Goal: Task Accomplishment & Management: Manage account settings

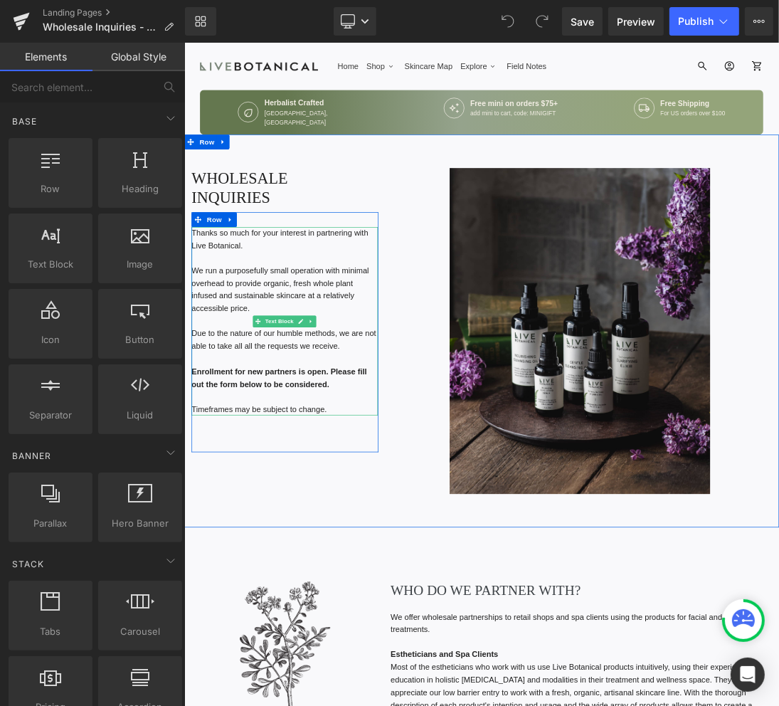
click at [394, 545] on p at bounding box center [329, 554] width 270 height 19
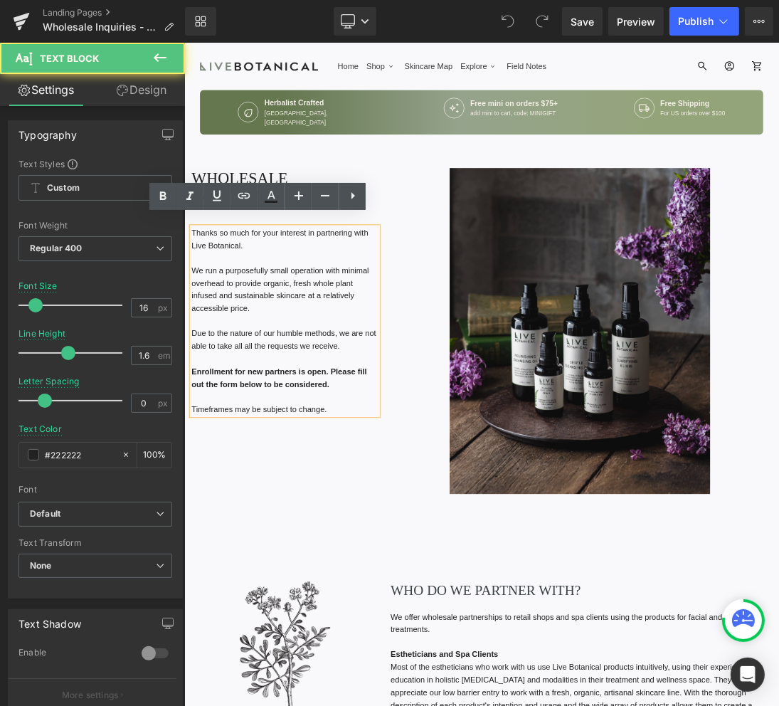
click at [404, 564] on p "Timeframes may be subject to change." at bounding box center [329, 573] width 270 height 19
click at [372, 529] on p "Enrollment for new partners is open. Please fill out the form below to be consi…" at bounding box center [329, 527] width 270 height 36
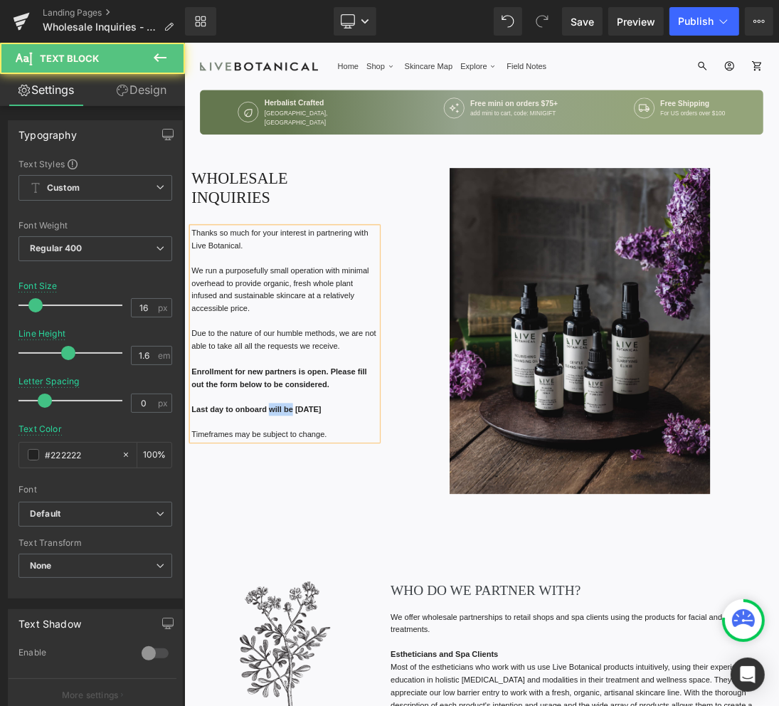
drag, startPoint x: 328, startPoint y: 557, endPoint x: 297, endPoint y: 562, distance: 31.7
click at [297, 566] on strong "Last day to onboard will be [DATE]" at bounding box center [288, 572] width 188 height 12
click at [379, 564] on p "Last day to onboard - [DATE]" at bounding box center [329, 573] width 270 height 19
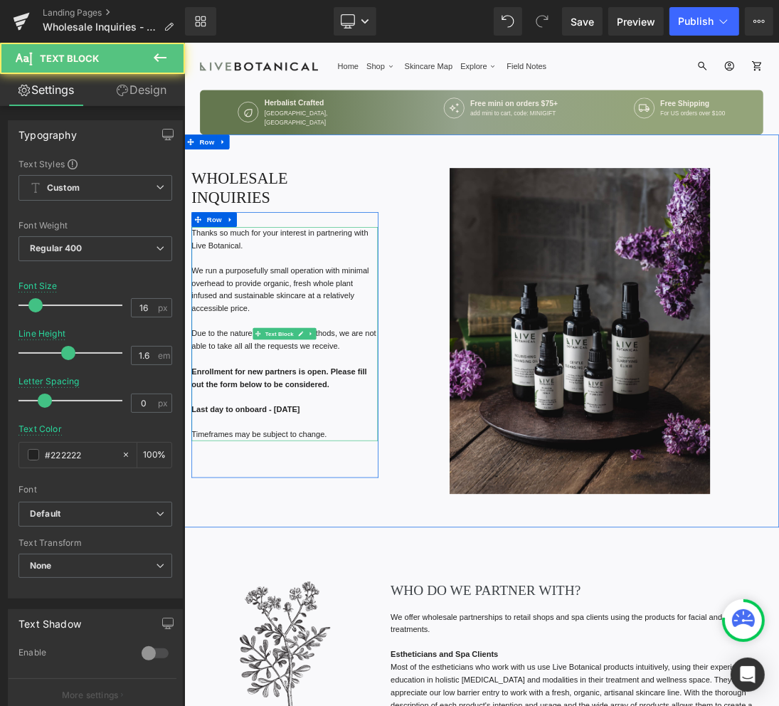
click at [385, 564] on p "Last day to onboard - [DATE]" at bounding box center [329, 573] width 270 height 19
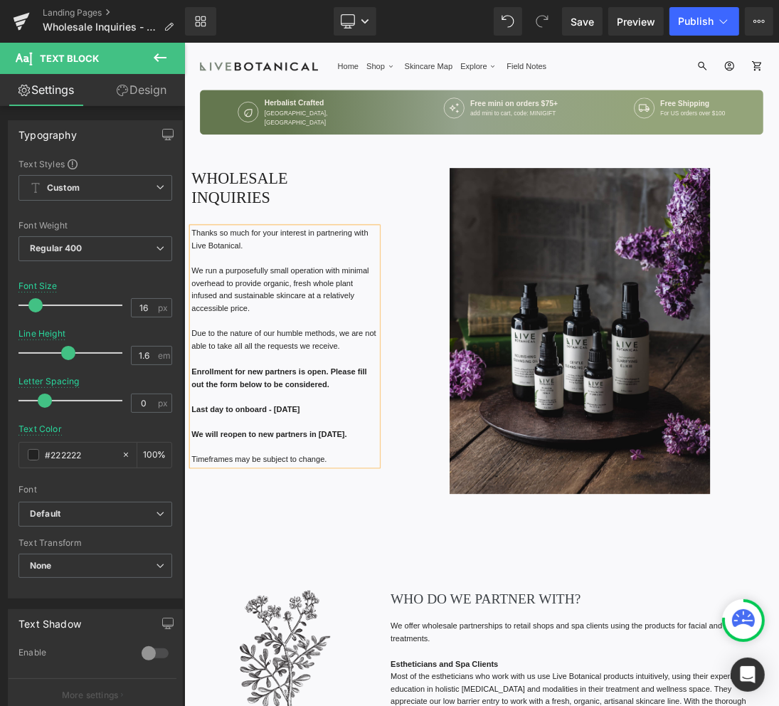
click at [306, 680] on div "Thanks so much for your interest in partnering with Live Botanical. We run a pu…" at bounding box center [329, 498] width 270 height 421
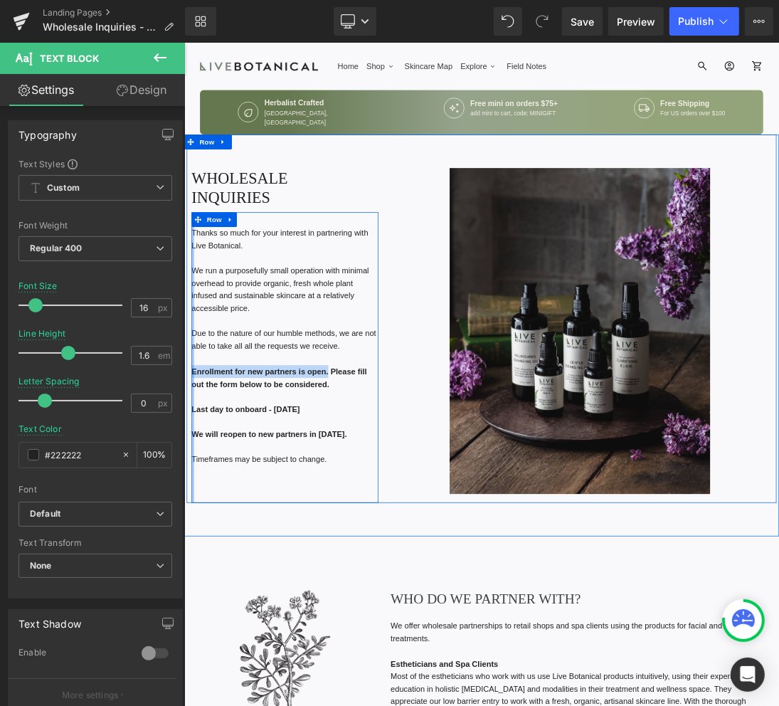
drag, startPoint x: 379, startPoint y: 507, endPoint x: 190, endPoint y: 504, distance: 188.6
click at [194, 504] on div "Thanks so much for your interest in partnering with Live Botanical. We run a pu…" at bounding box center [329, 498] width 270 height 421
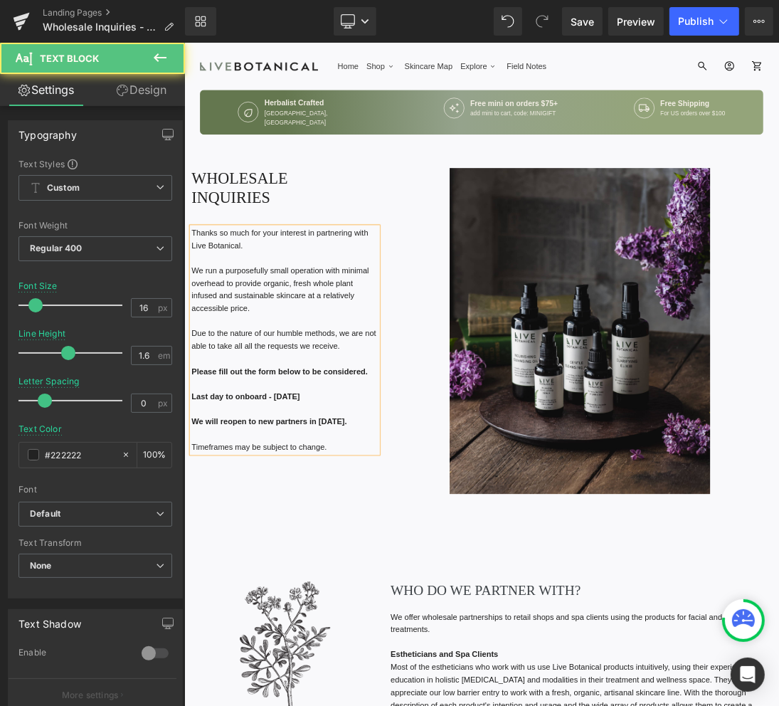
drag, startPoint x: 436, startPoint y: 505, endPoint x: 191, endPoint y: 511, distance: 244.9
click at [194, 511] on p "Please fill out the form below to be considered." at bounding box center [329, 518] width 270 height 19
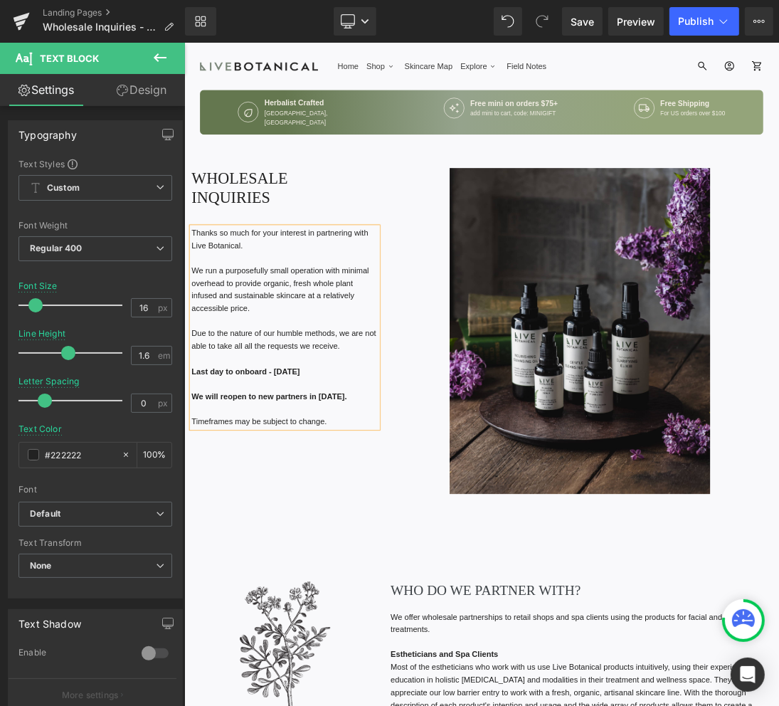
click at [423, 545] on p "We will reopen to new partners in [DATE]." at bounding box center [329, 554] width 270 height 19
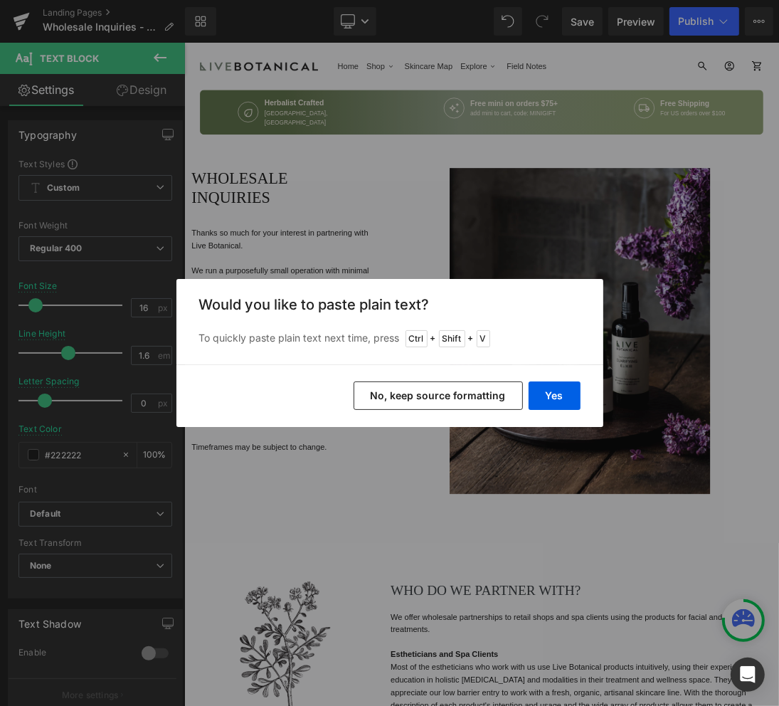
click at [433, 401] on button "No, keep source formatting" at bounding box center [438, 395] width 169 height 28
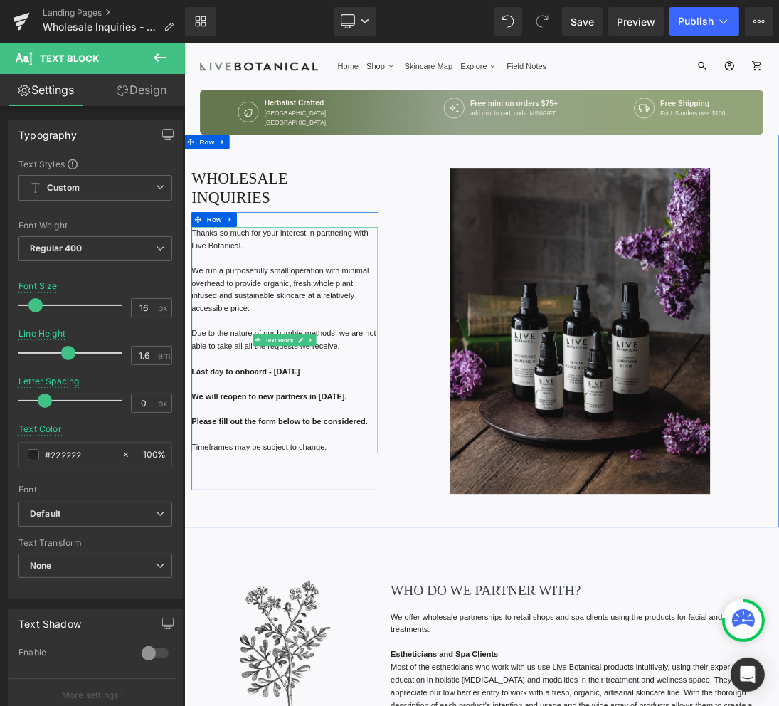
drag, startPoint x: 445, startPoint y: 581, endPoint x: 344, endPoint y: 576, distance: 101.1
click at [344, 581] on p "Please fill out the form below to be considered." at bounding box center [329, 590] width 270 height 19
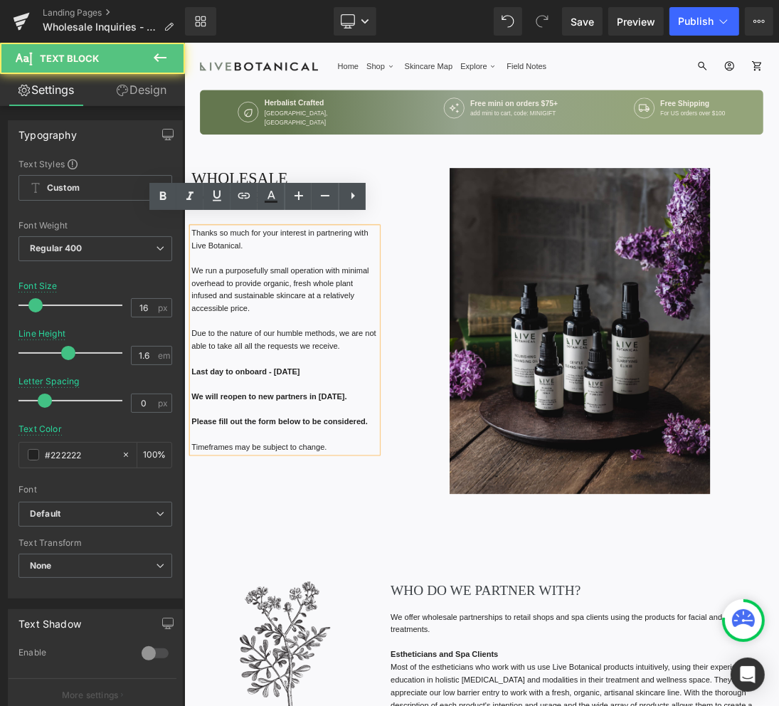
click at [318, 600] on p at bounding box center [329, 609] width 270 height 19
click at [391, 623] on p "Timeframes may be subject to change." at bounding box center [329, 627] width 270 height 19
click at [293, 512] on strong "Last day to onboard - [DATE]" at bounding box center [272, 518] width 157 height 12
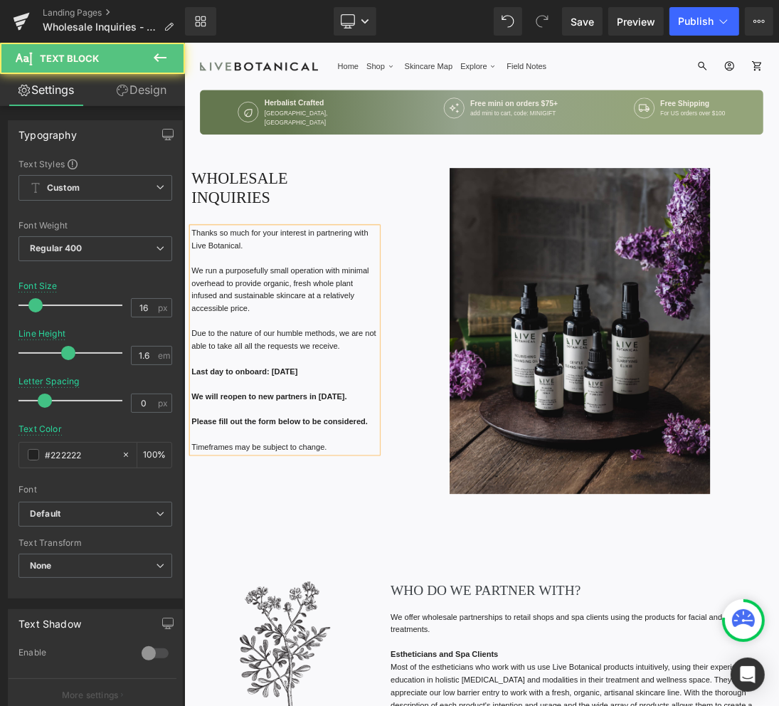
click at [413, 510] on p "Last day to onboard: [DATE]" at bounding box center [329, 518] width 270 height 19
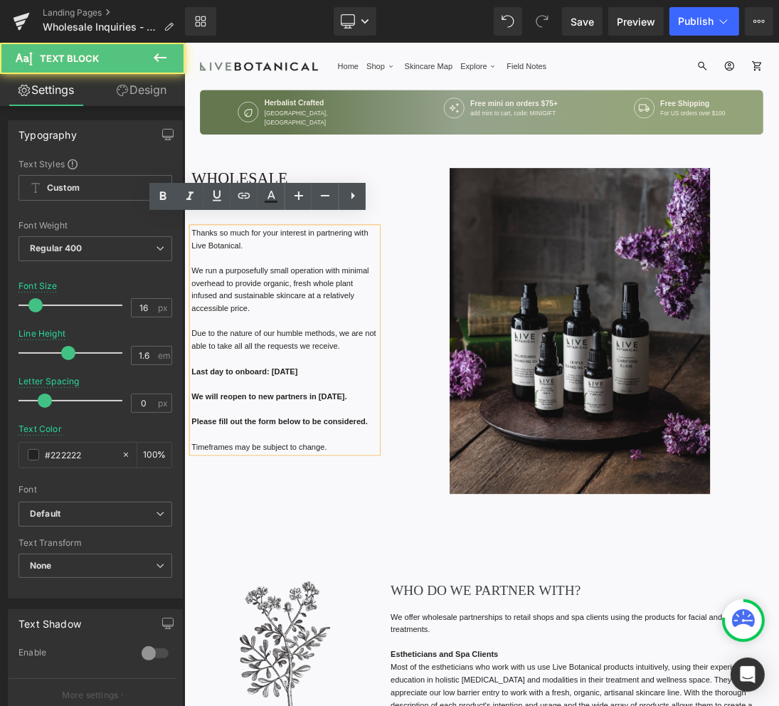
click at [403, 509] on p "Last day to onboard: [DATE]" at bounding box center [329, 518] width 270 height 19
click at [367, 548] on strong "We will reopen to new partners in [DATE]." at bounding box center [306, 554] width 225 height 12
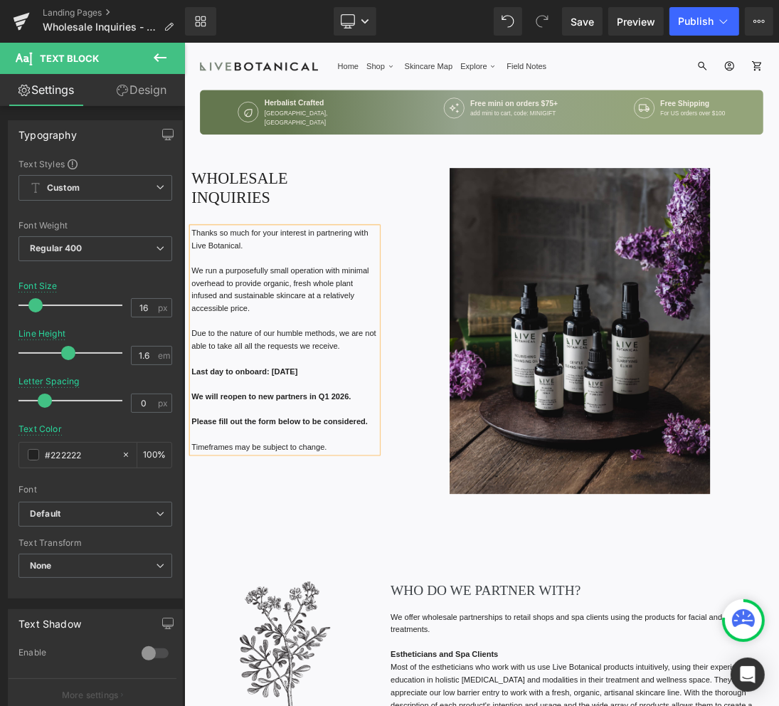
click at [436, 545] on p "We will reopen to new partners in Q1 2026." at bounding box center [329, 554] width 270 height 19
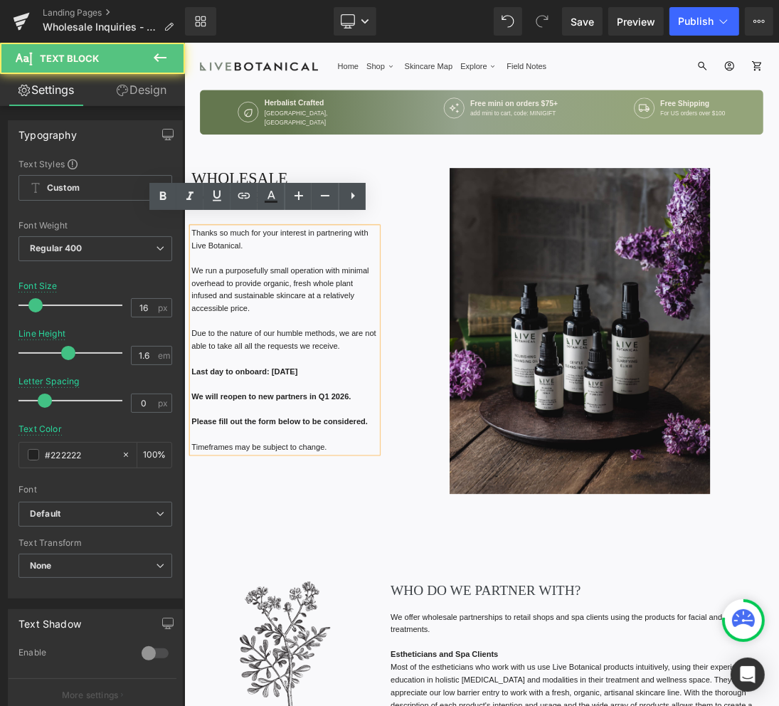
click at [442, 581] on p "Please fill out the form below to be considered." at bounding box center [329, 590] width 270 height 19
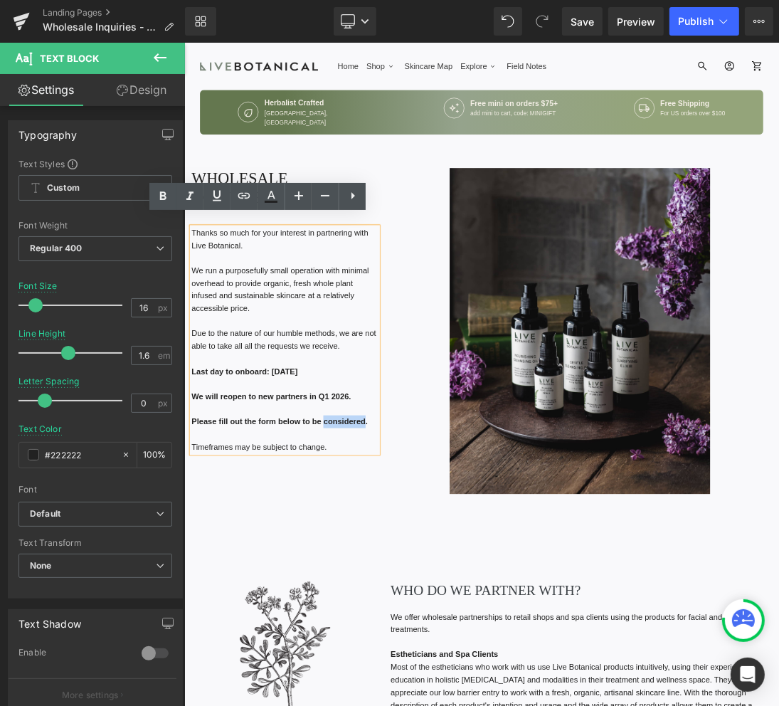
drag, startPoint x: 374, startPoint y: 580, endPoint x: 429, endPoint y: 572, distance: 55.4
click at [429, 584] on span "Please fill out the form below to be considered." at bounding box center [321, 590] width 255 height 12
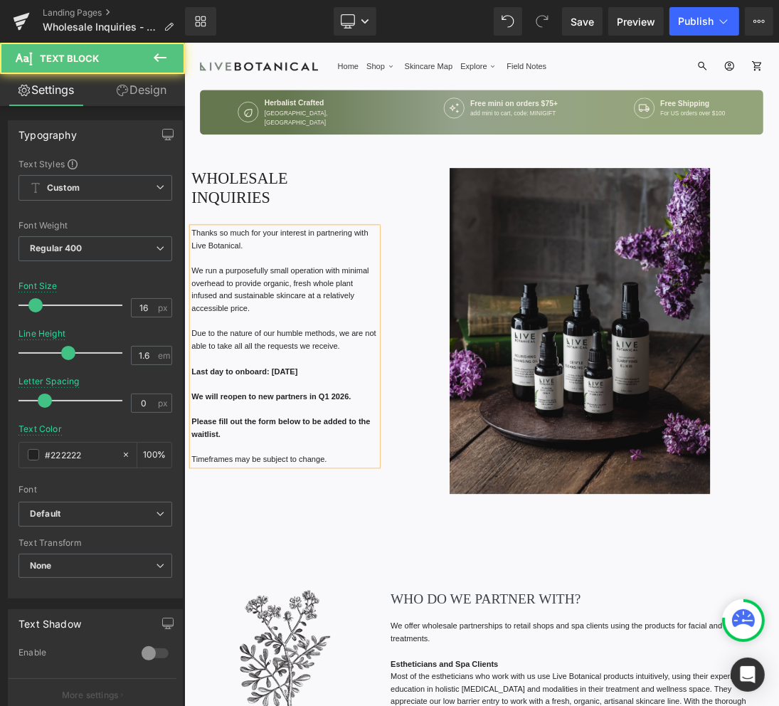
click at [423, 636] on p "Timeframes may be subject to change." at bounding box center [329, 645] width 270 height 19
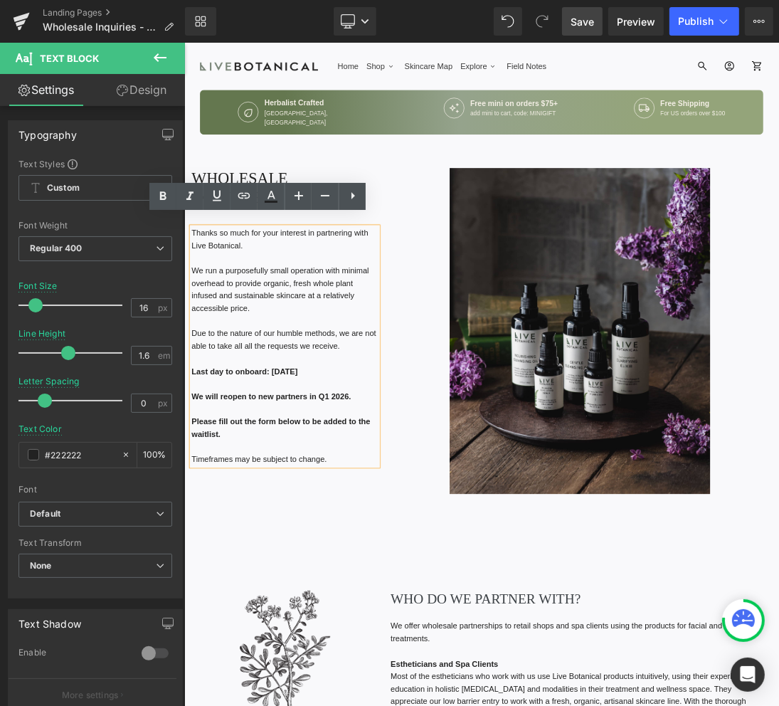
click at [576, 22] on span "Save" at bounding box center [582, 21] width 23 height 15
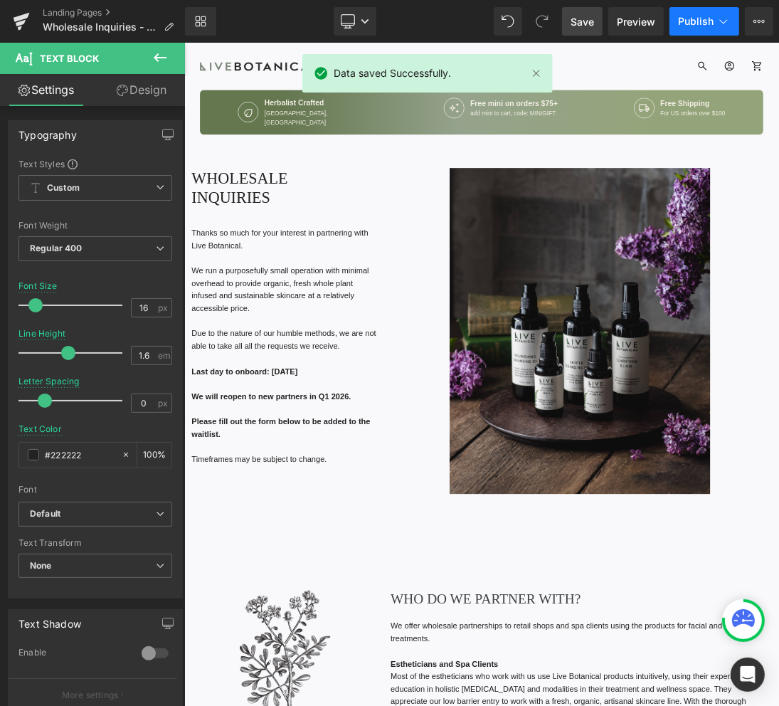
click at [697, 26] on span "Publish" at bounding box center [696, 21] width 36 height 11
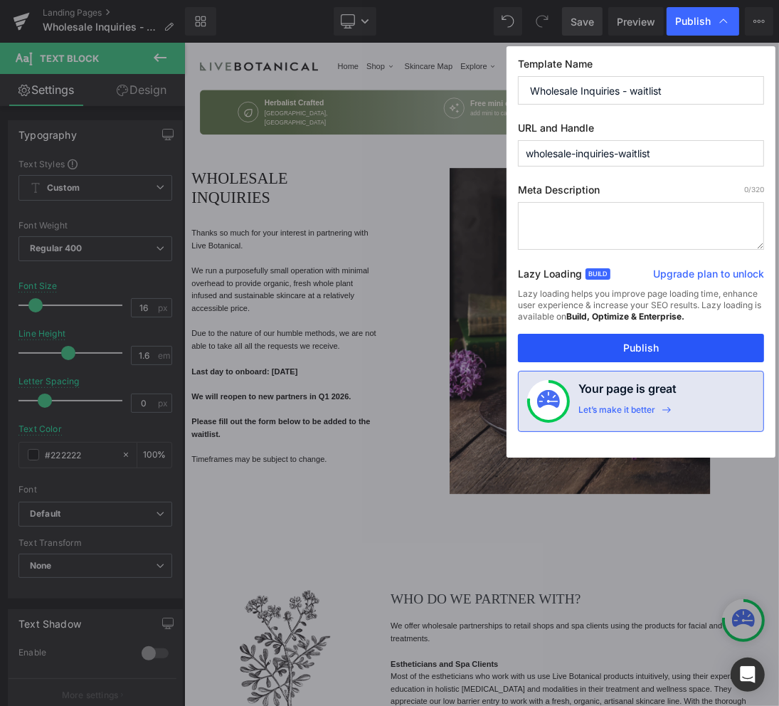
click at [623, 344] on button "Publish" at bounding box center [641, 348] width 246 height 28
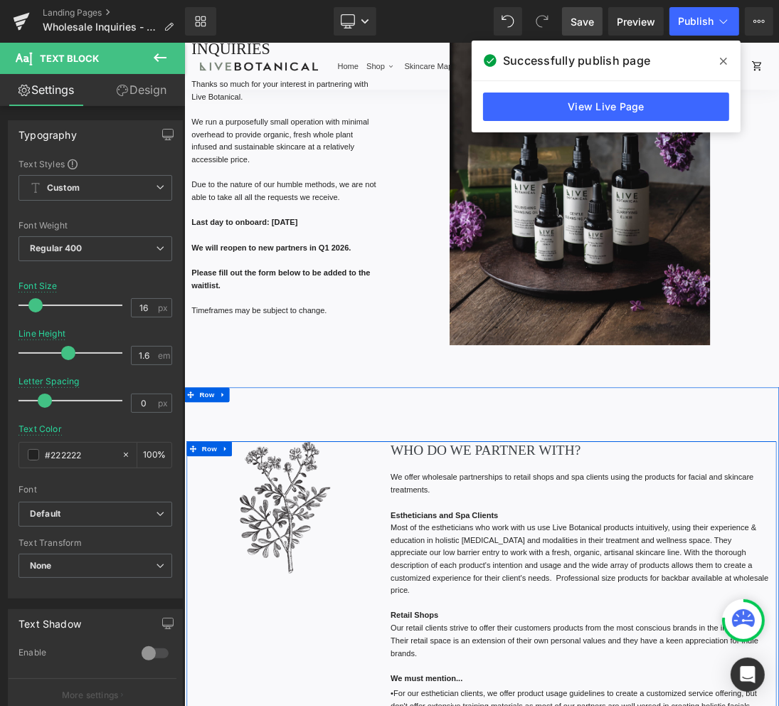
scroll to position [214, 0]
